Goal: Check status

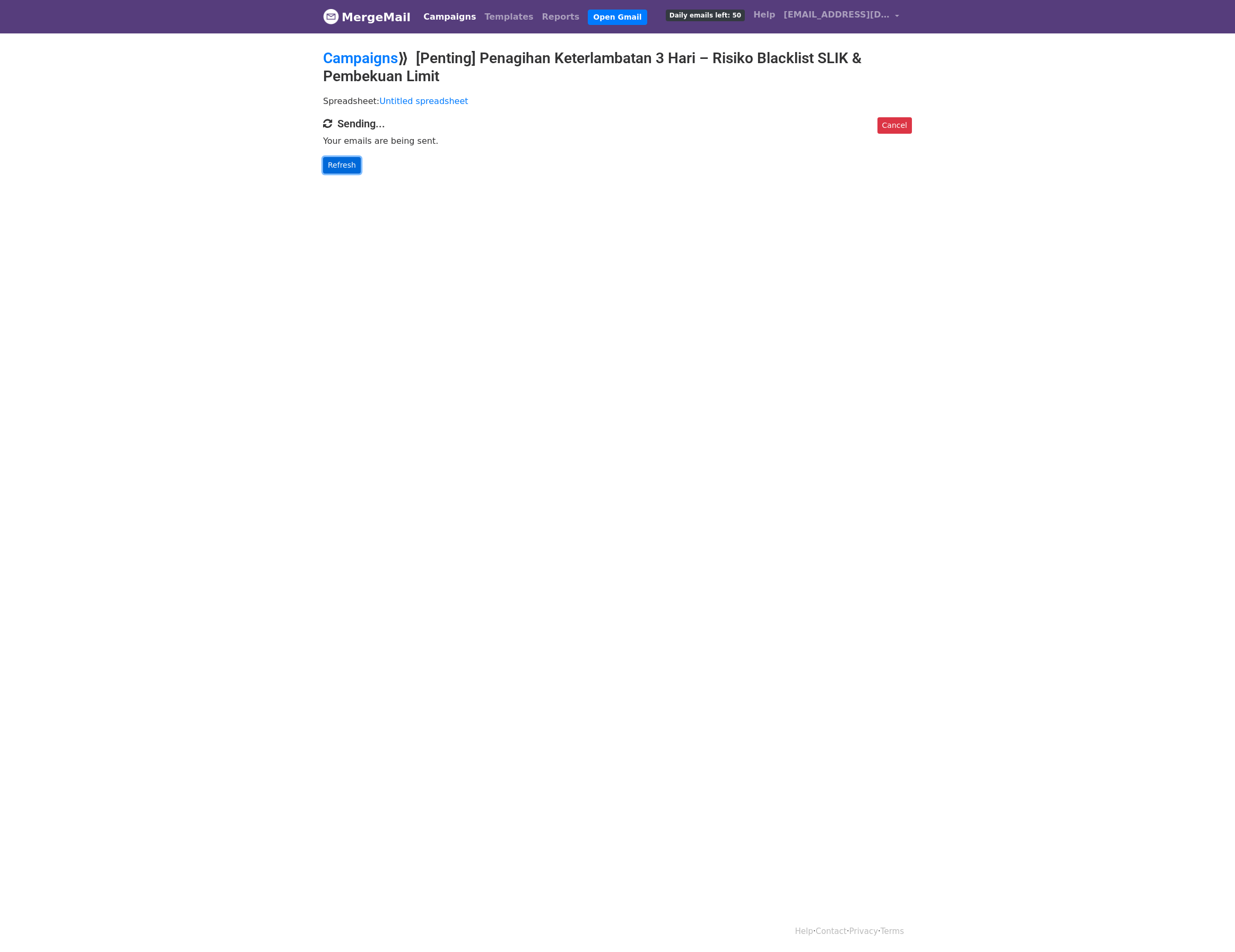
click at [355, 163] on link "Refresh" at bounding box center [341, 165] width 37 height 17
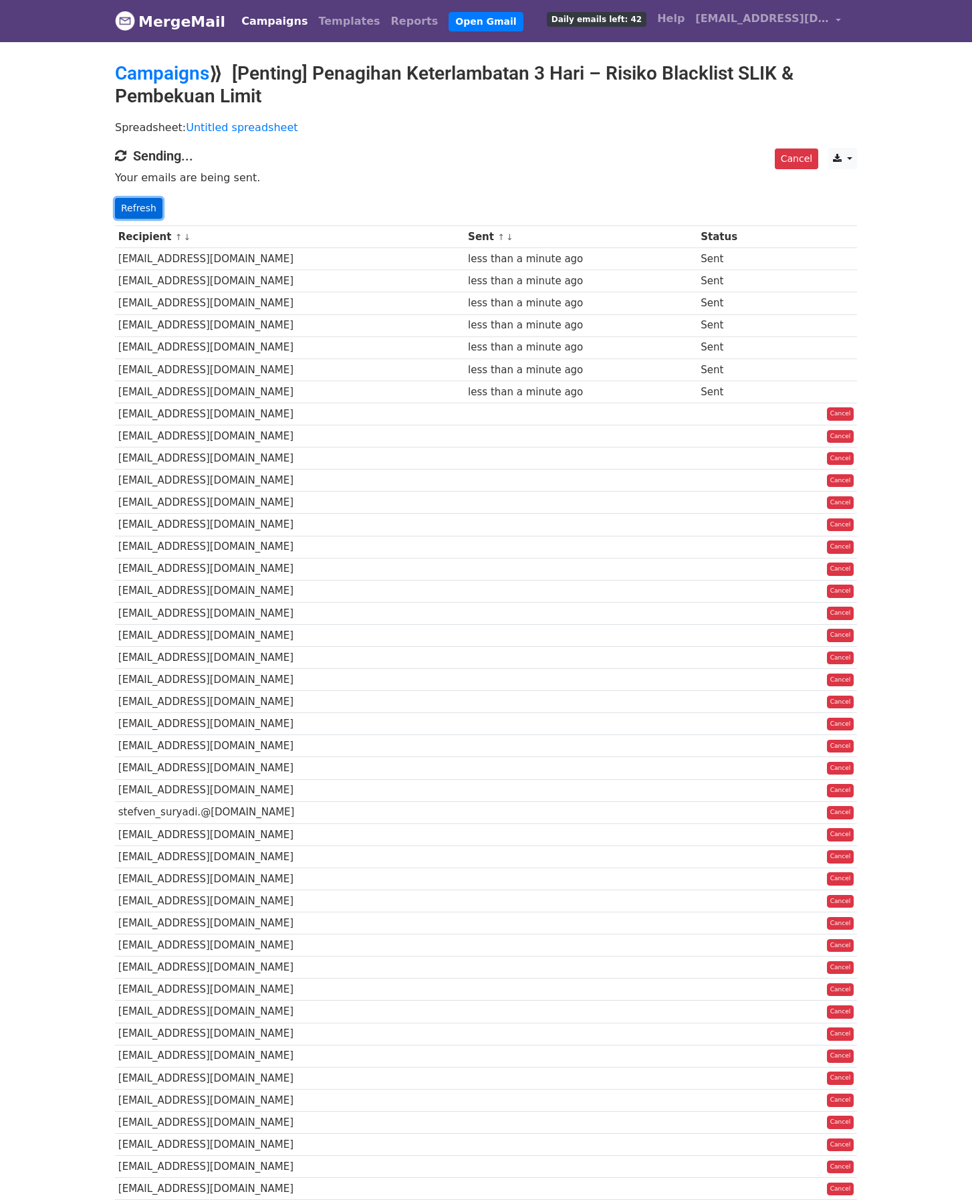
click at [132, 204] on link "Refresh" at bounding box center [138, 208] width 47 height 21
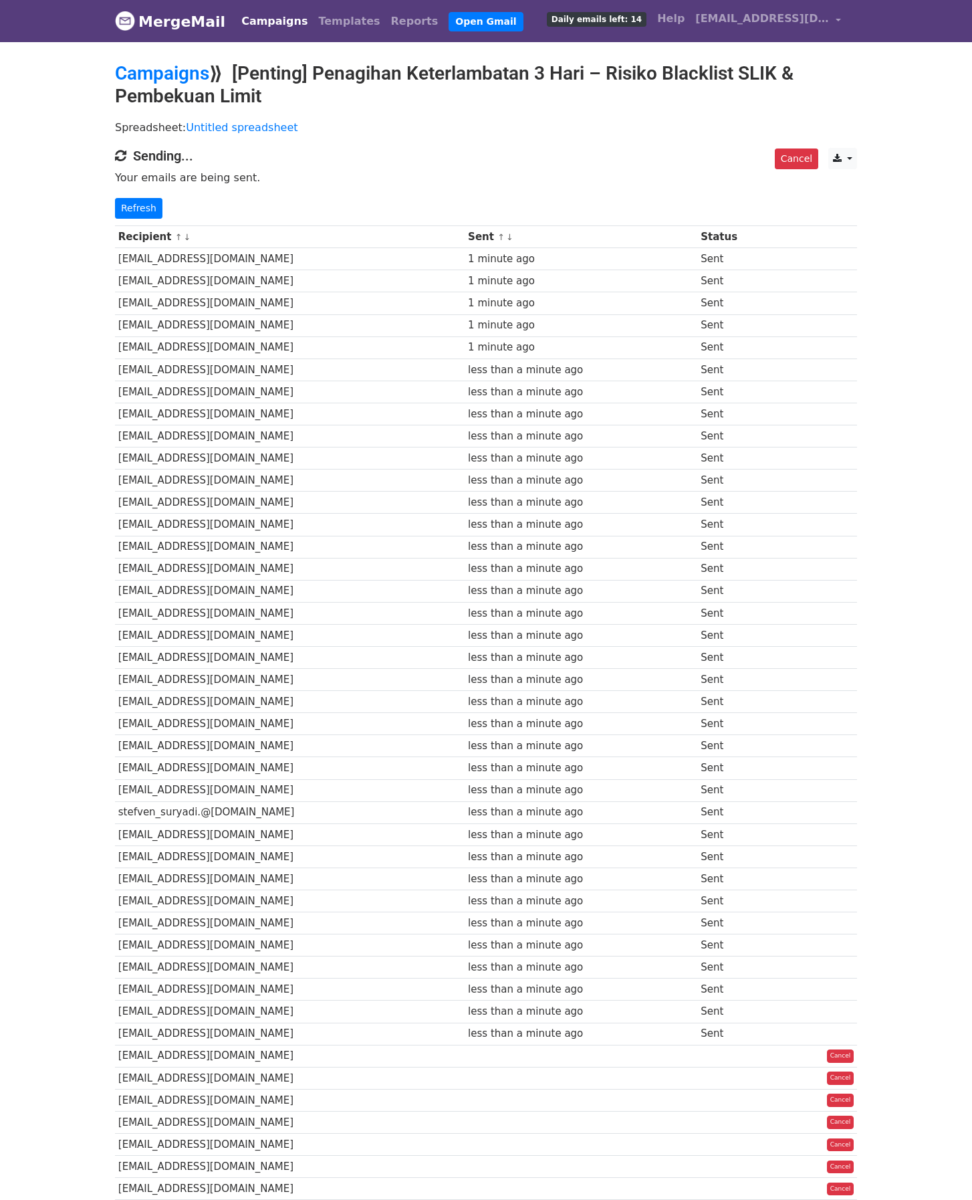
click at [700, 823] on td "Sent" at bounding box center [739, 812] width 82 height 22
click at [128, 207] on link "Refresh" at bounding box center [138, 208] width 47 height 21
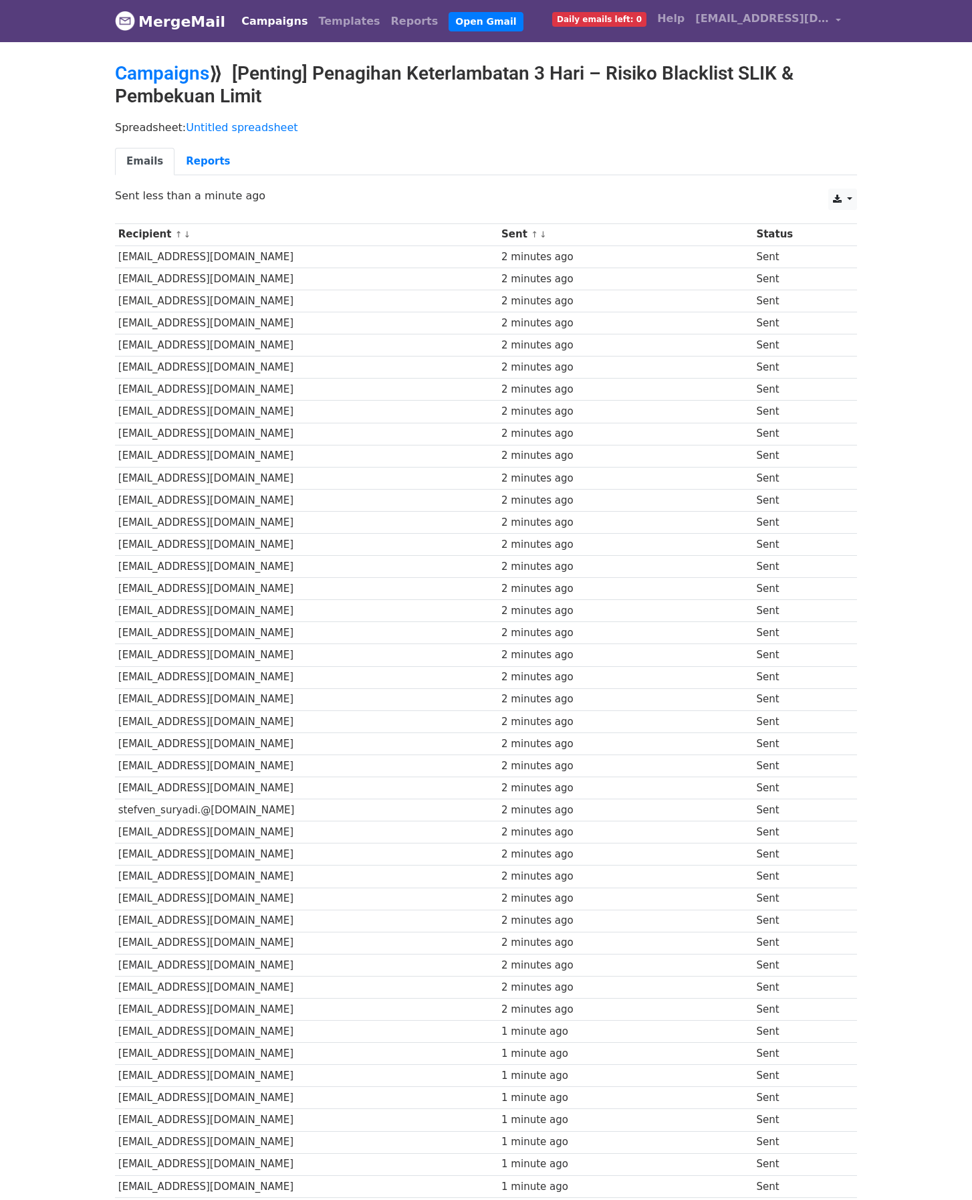
click at [677, 707] on div "2 minutes ago" at bounding box center [626, 699] width 249 height 15
